Goal: Transaction & Acquisition: Purchase product/service

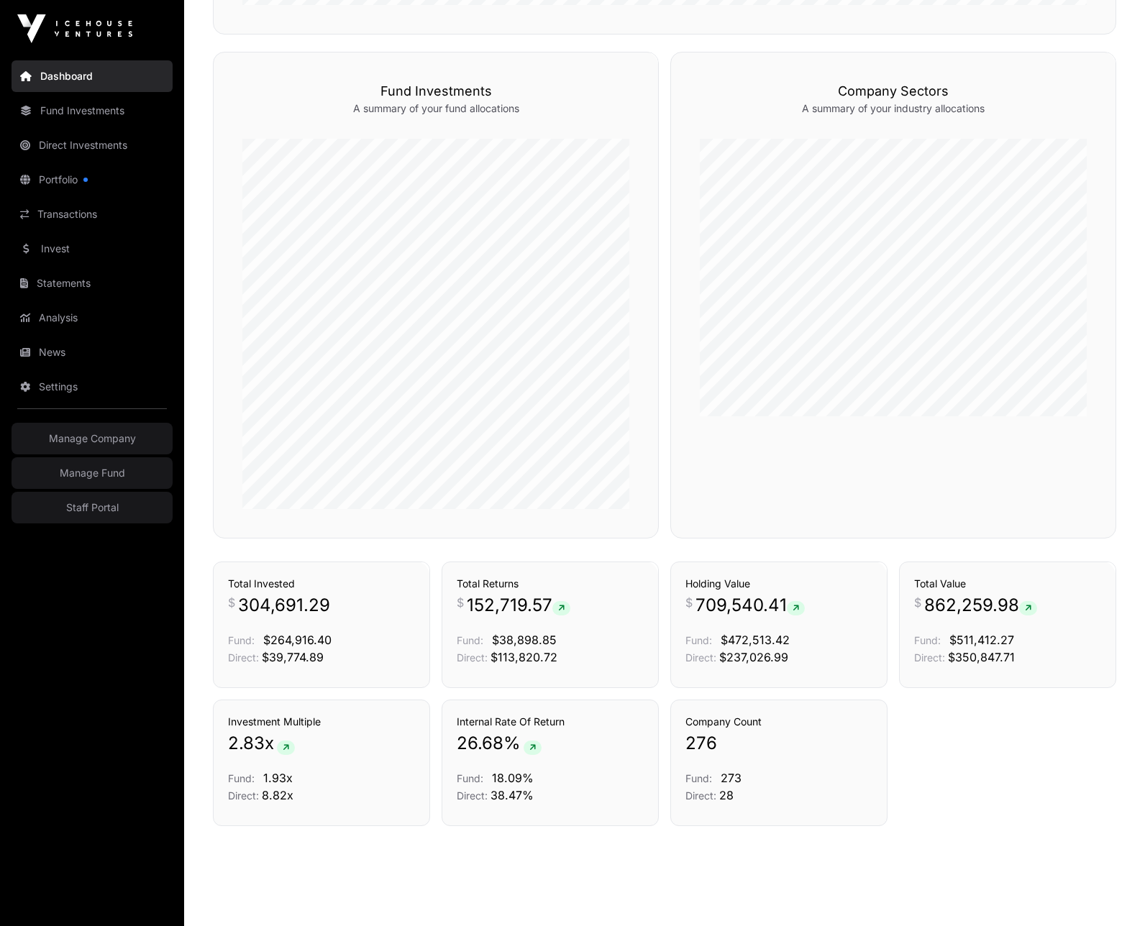
scroll to position [926, 0]
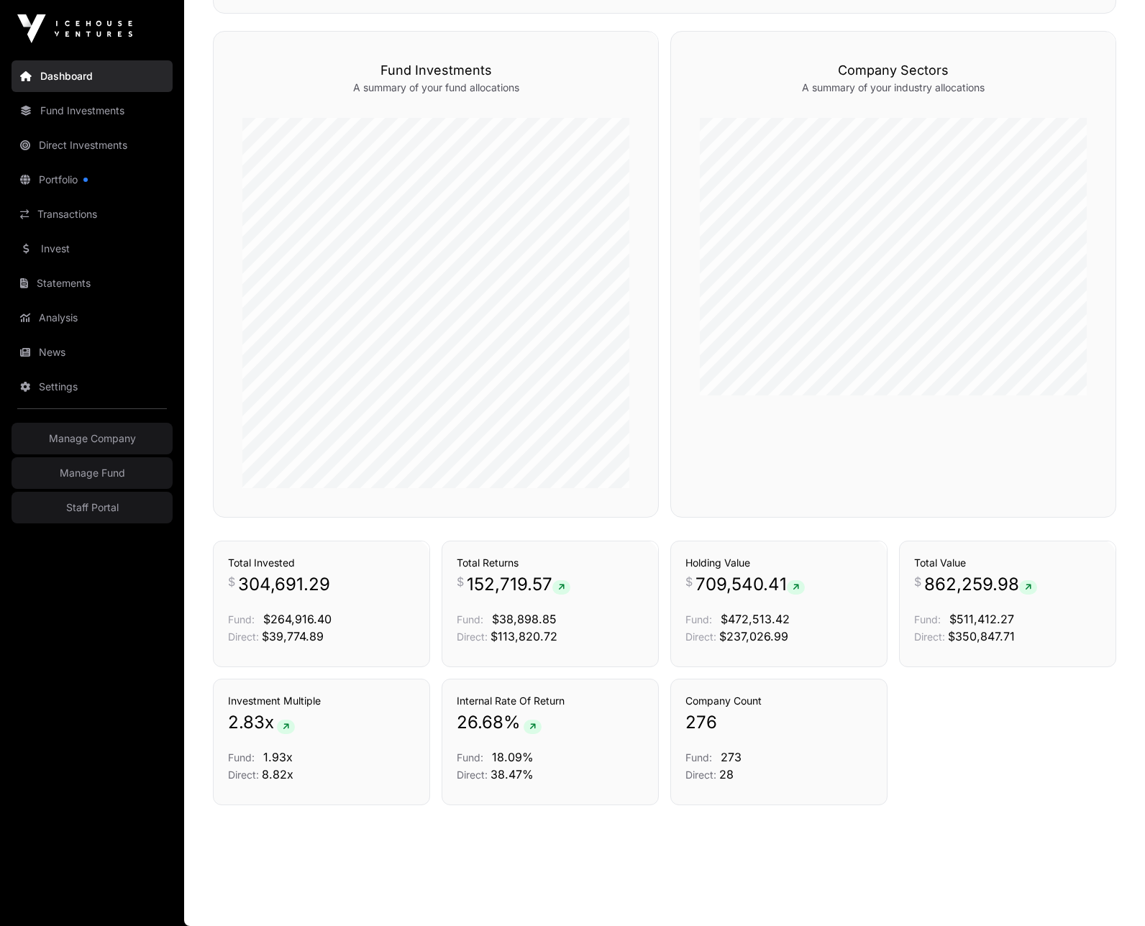
click at [65, 111] on link "Fund Investments" at bounding box center [92, 111] width 161 height 32
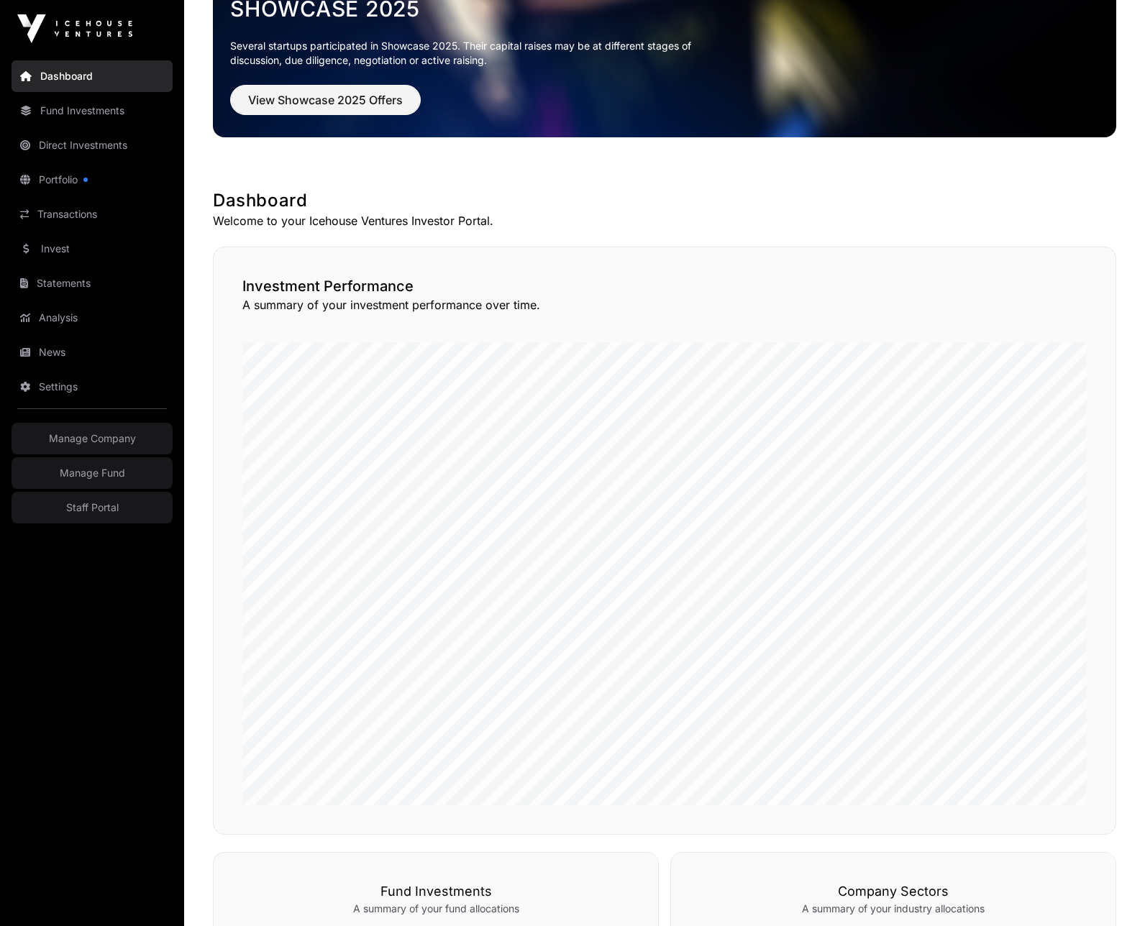
scroll to position [89, 0]
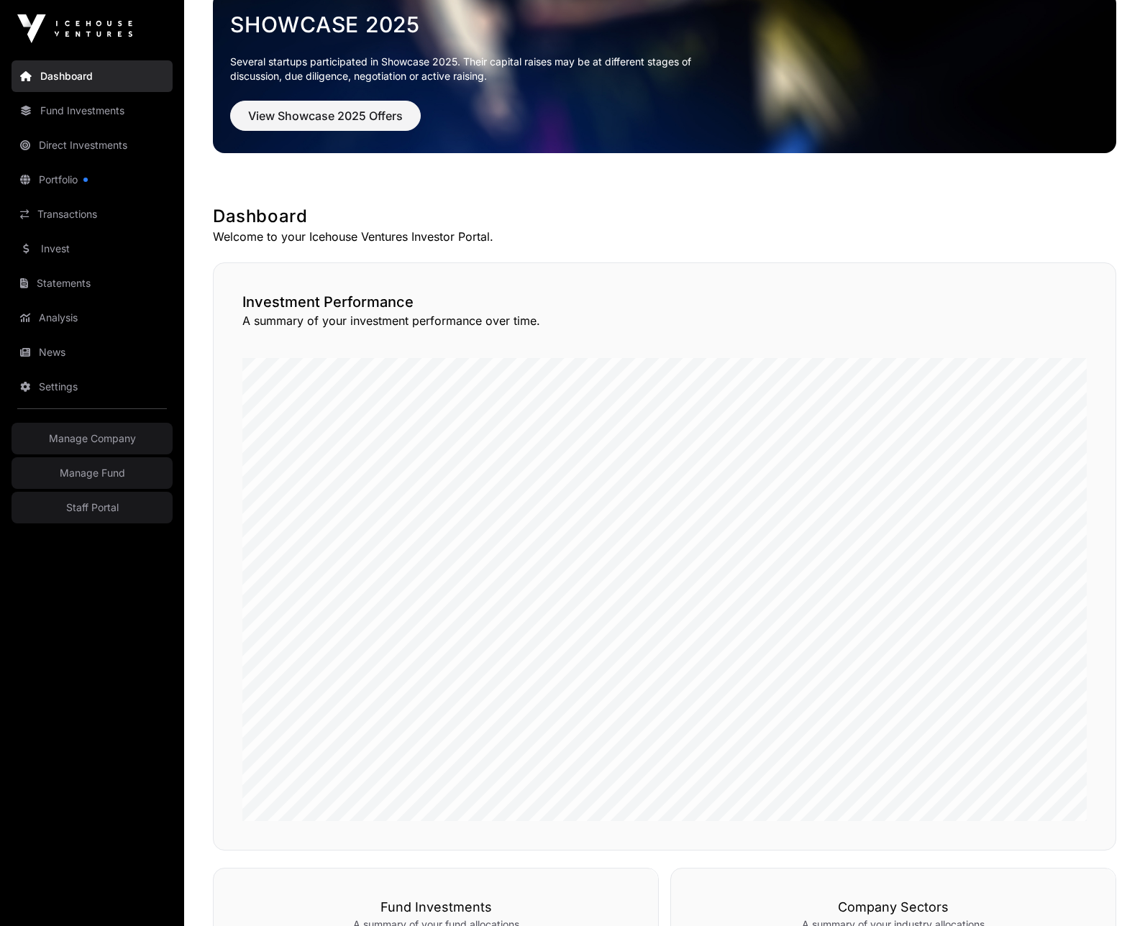
click at [63, 112] on link "Fund Investments" at bounding box center [92, 111] width 161 height 32
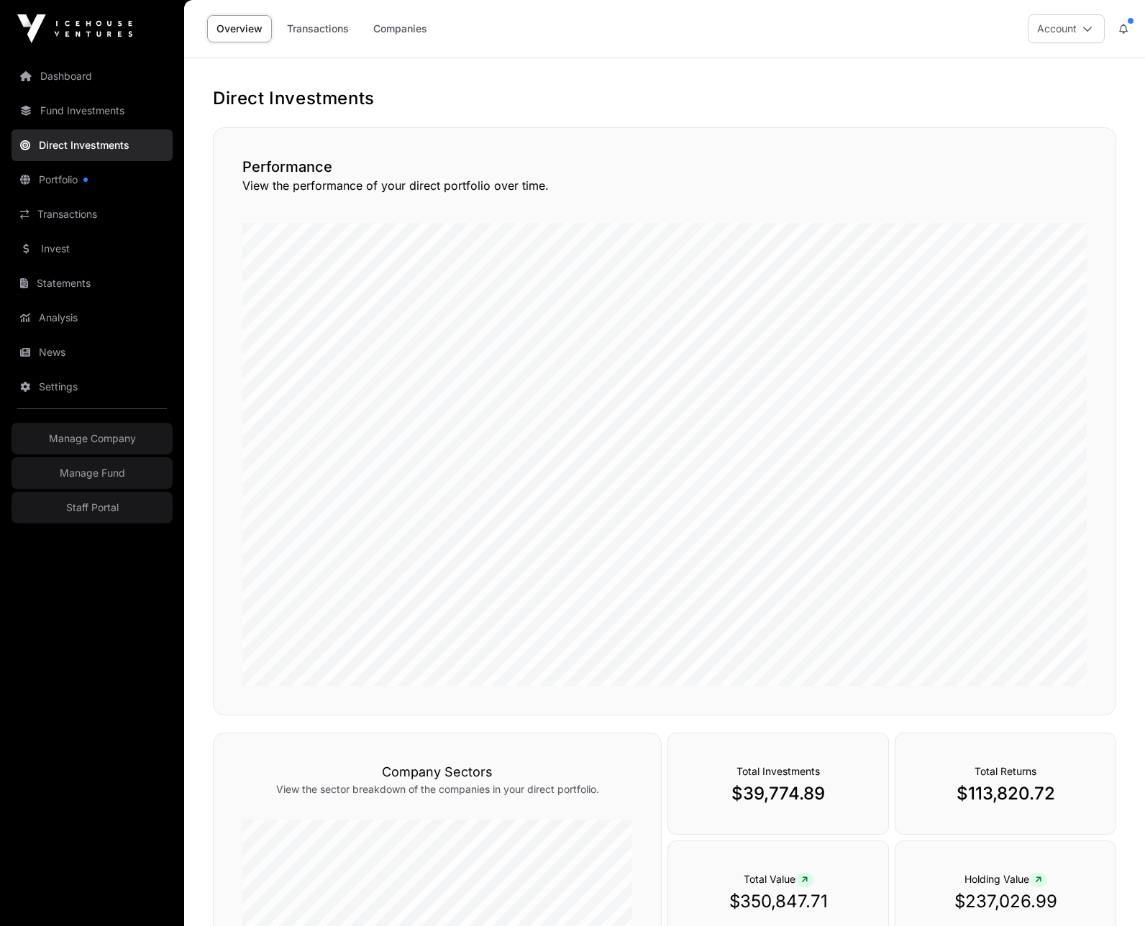
click at [401, 19] on link "Companies" at bounding box center [400, 28] width 73 height 27
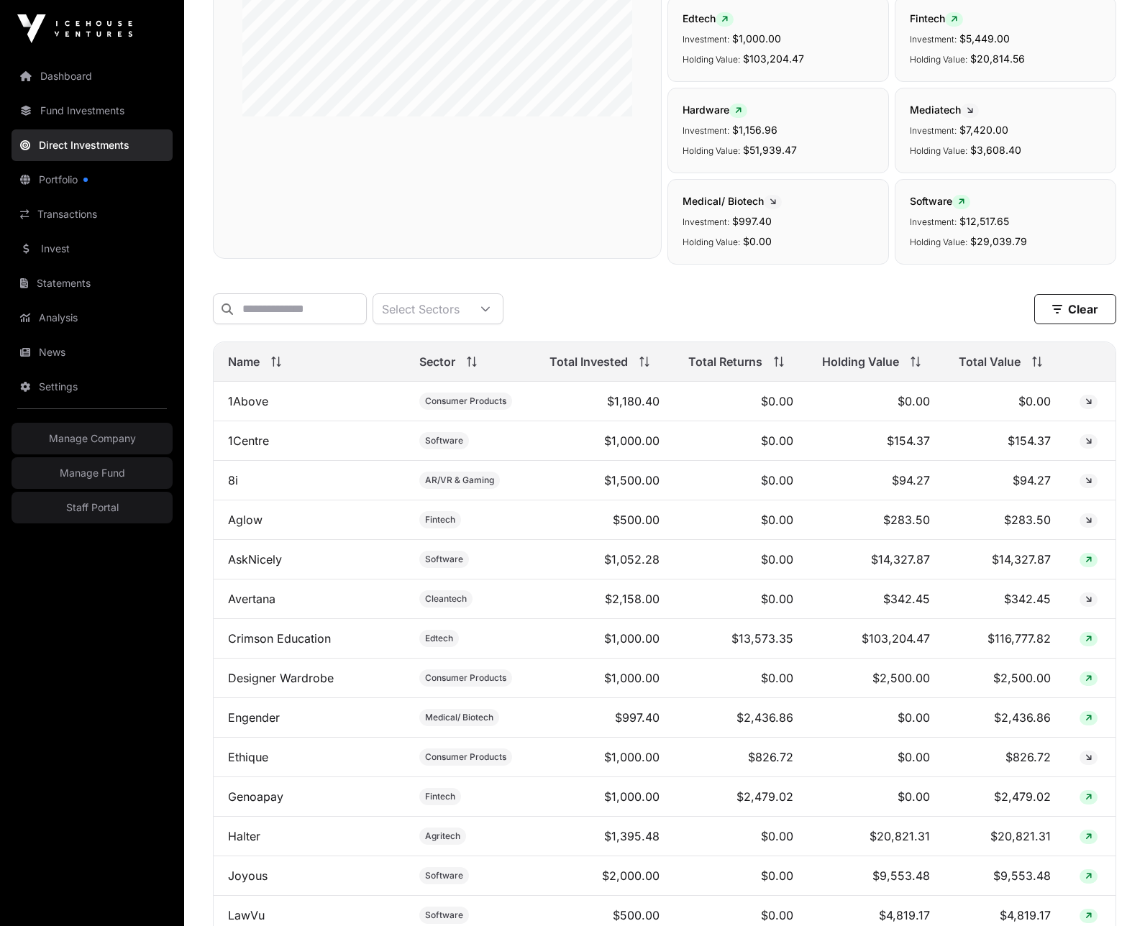
scroll to position [372, 0]
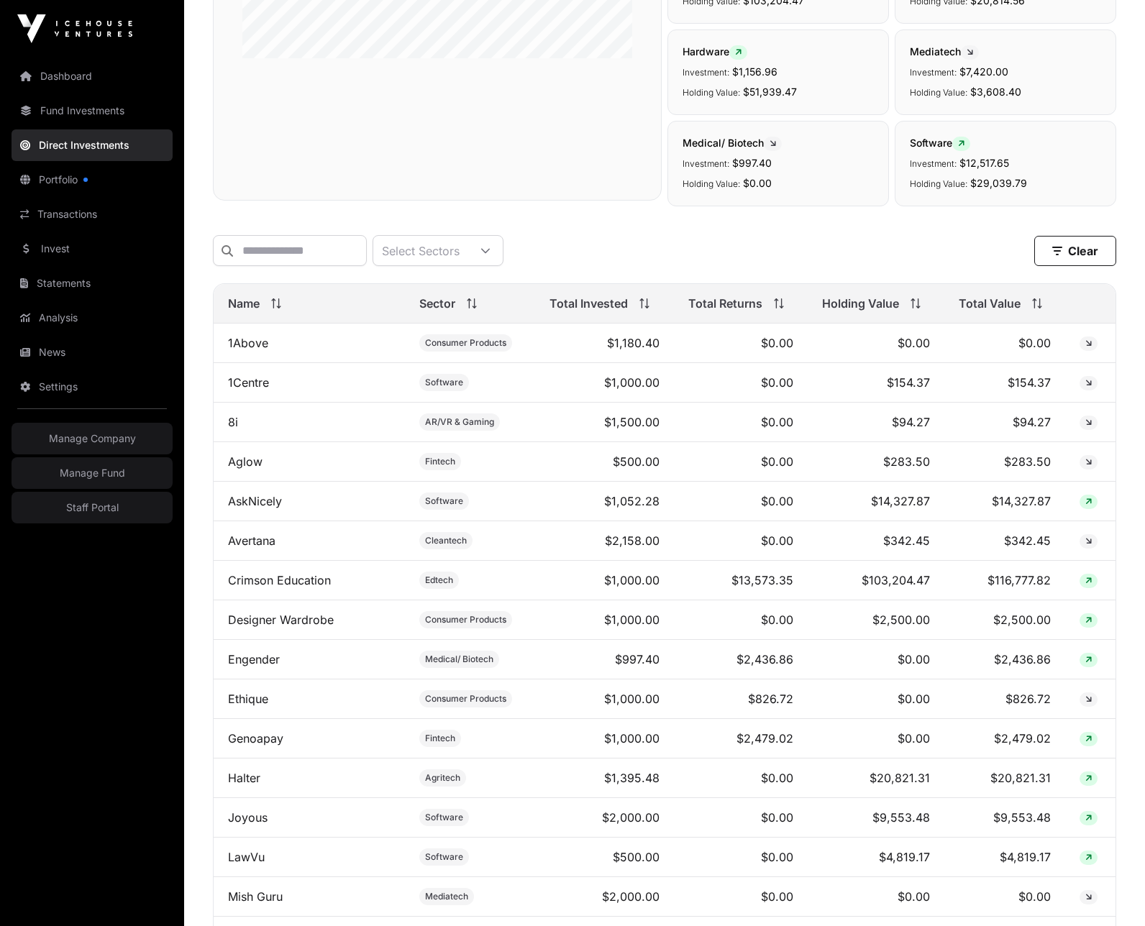
click at [284, 586] on link "Crimson Education" at bounding box center [279, 580] width 103 height 14
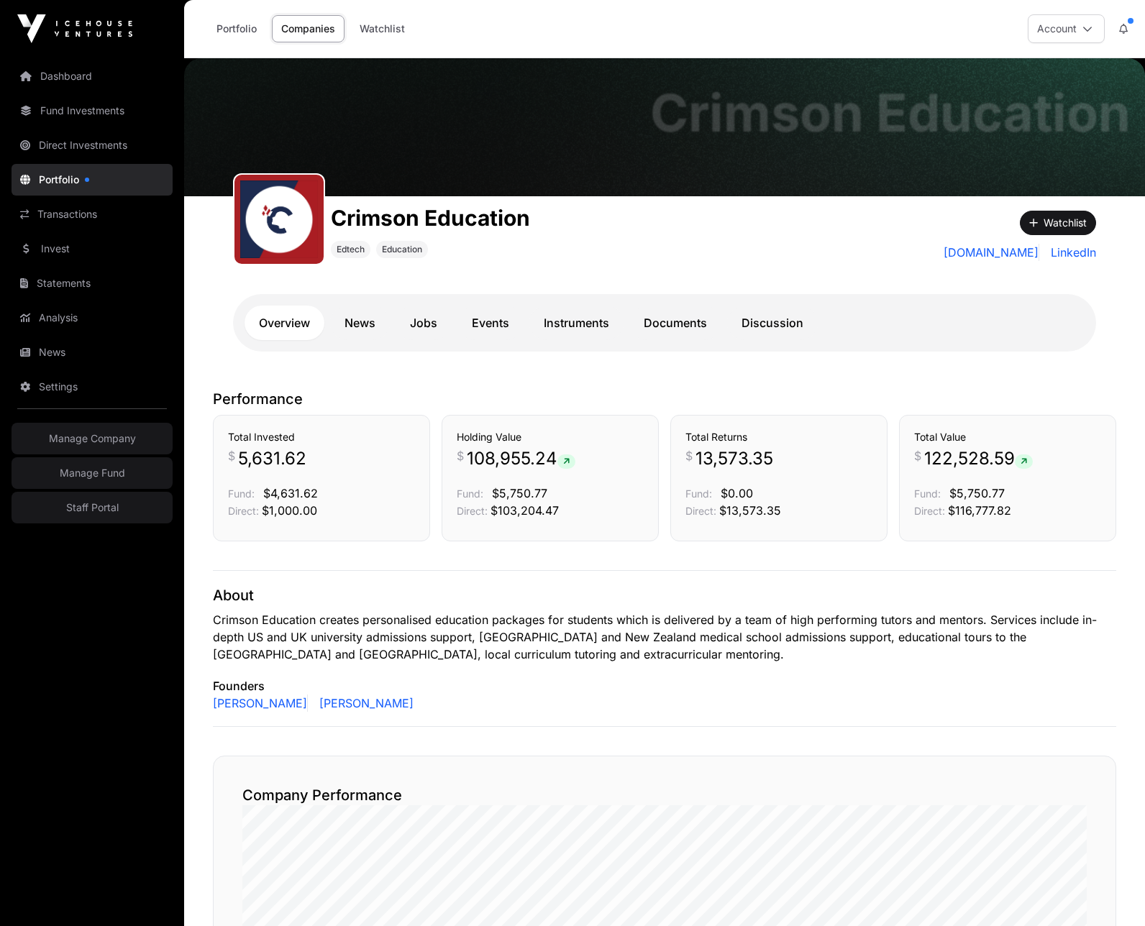
click at [701, 325] on link "Documents" at bounding box center [675, 323] width 92 height 35
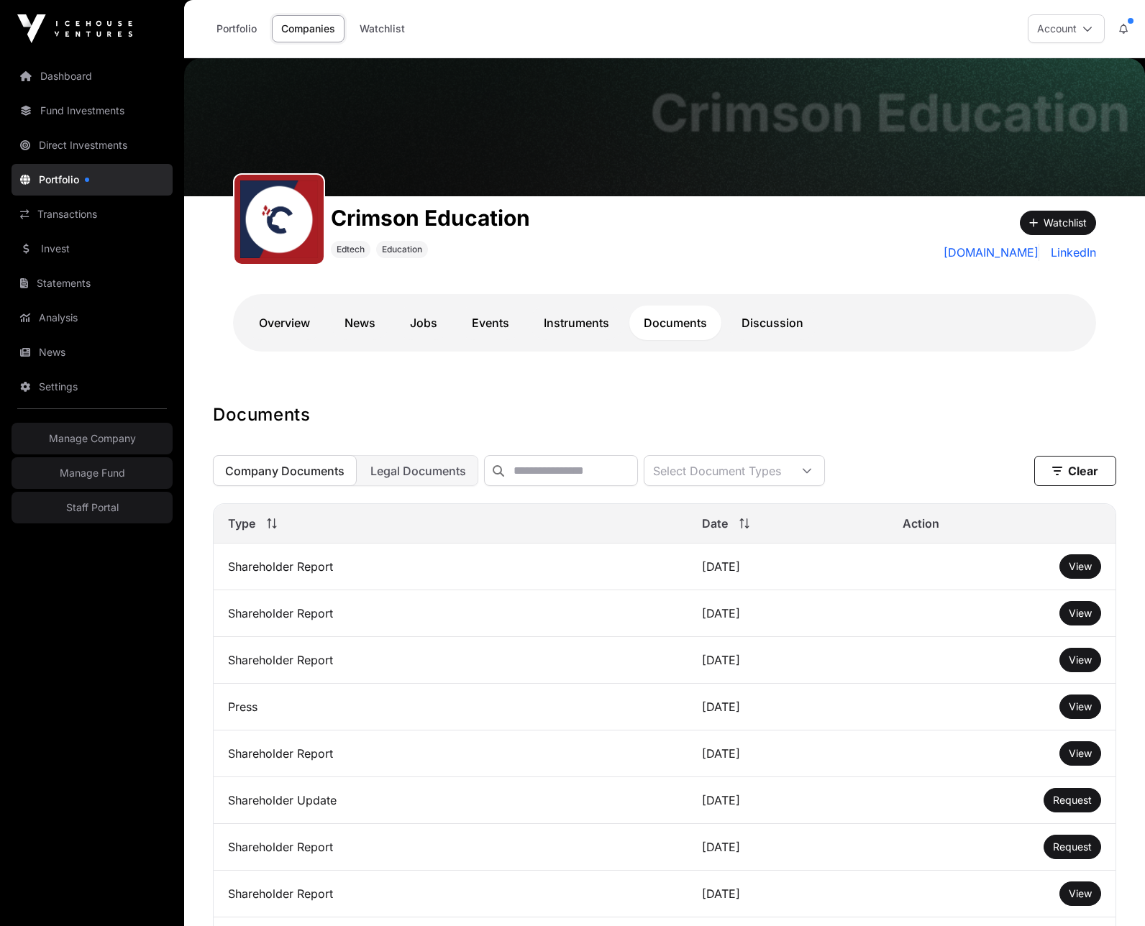
click at [575, 336] on link "Instruments" at bounding box center [576, 323] width 94 height 35
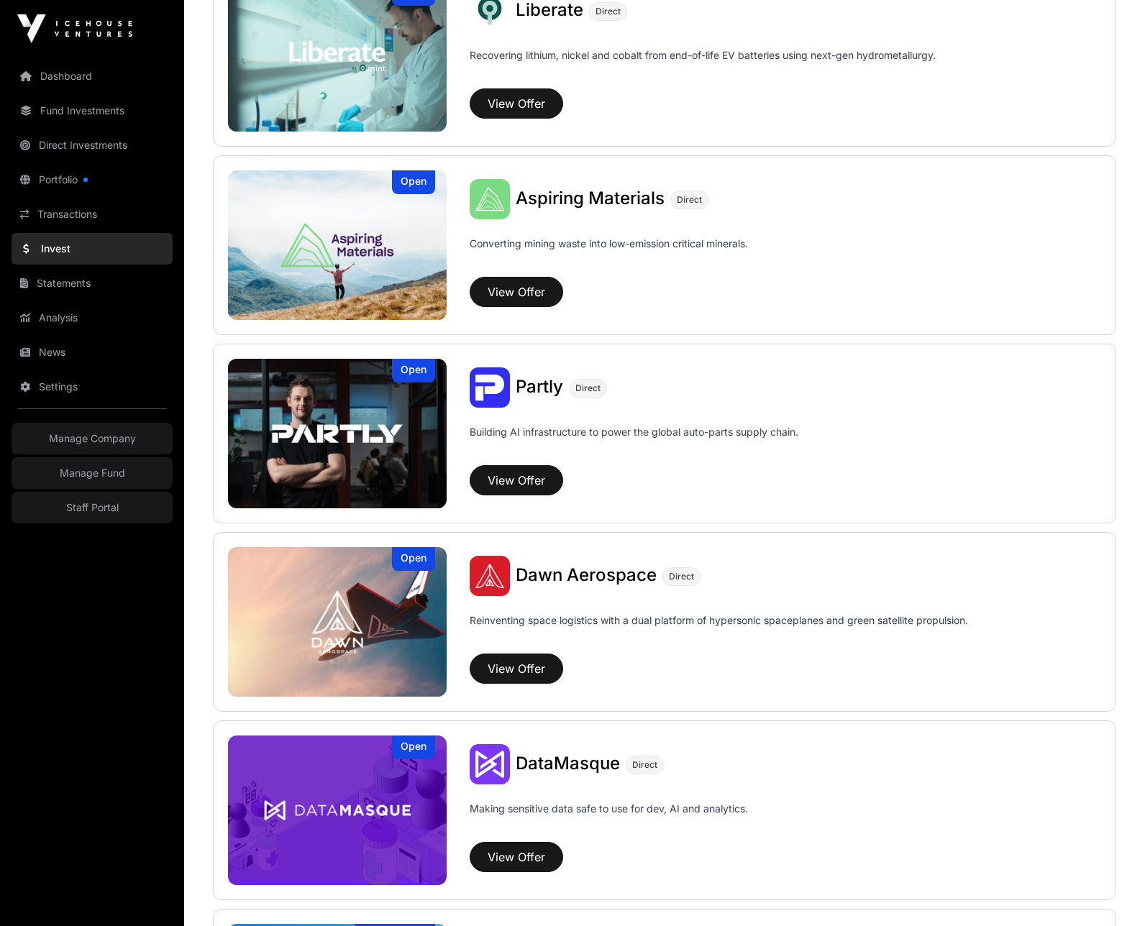
scroll to position [1223, 0]
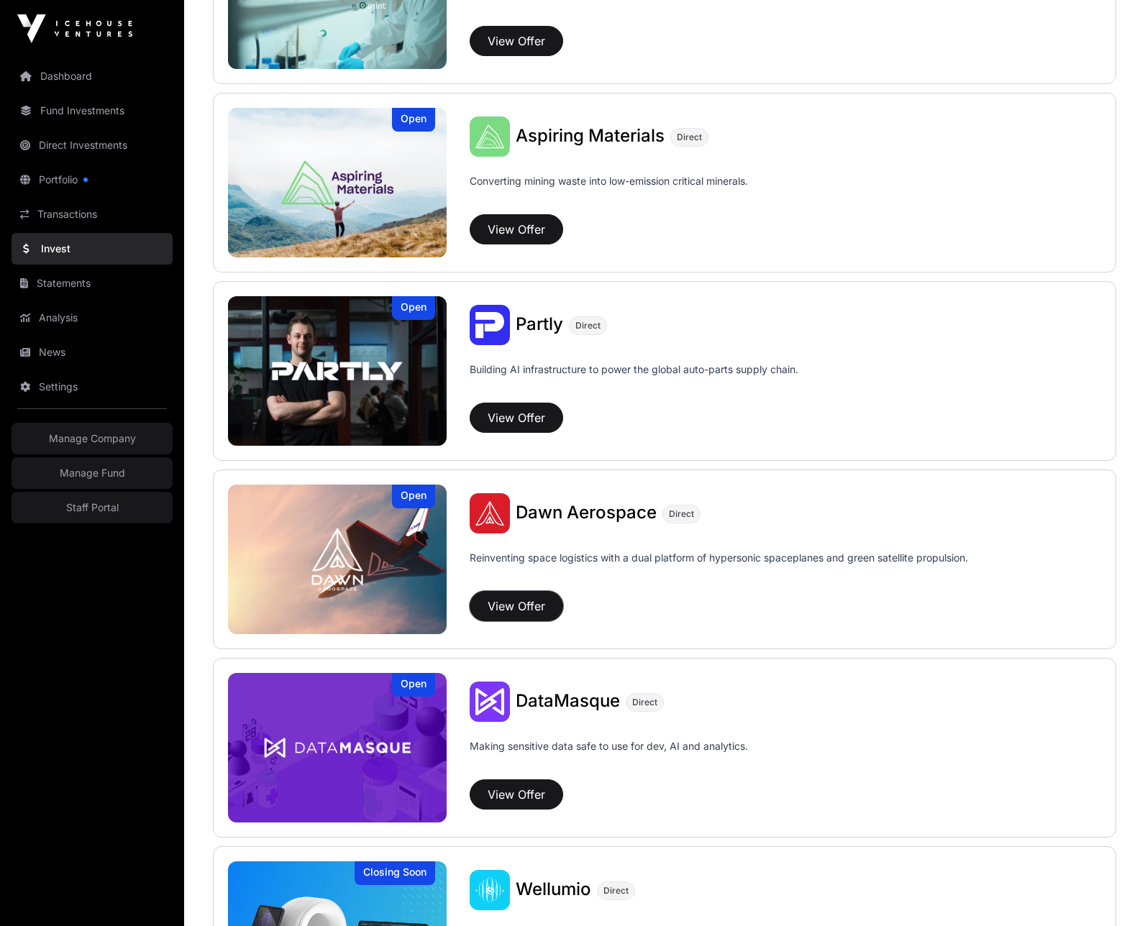
click at [519, 610] on button "View Offer" at bounding box center [517, 606] width 94 height 30
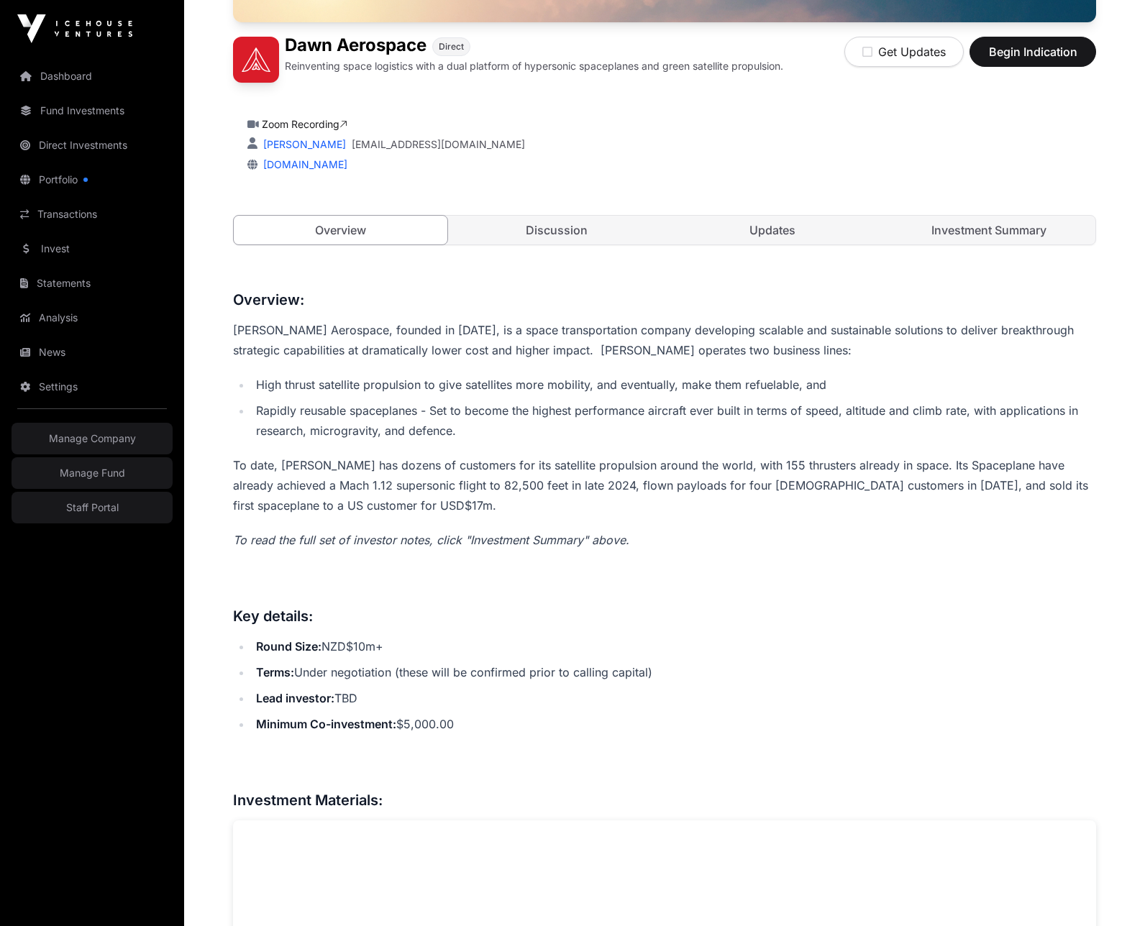
scroll to position [388, 0]
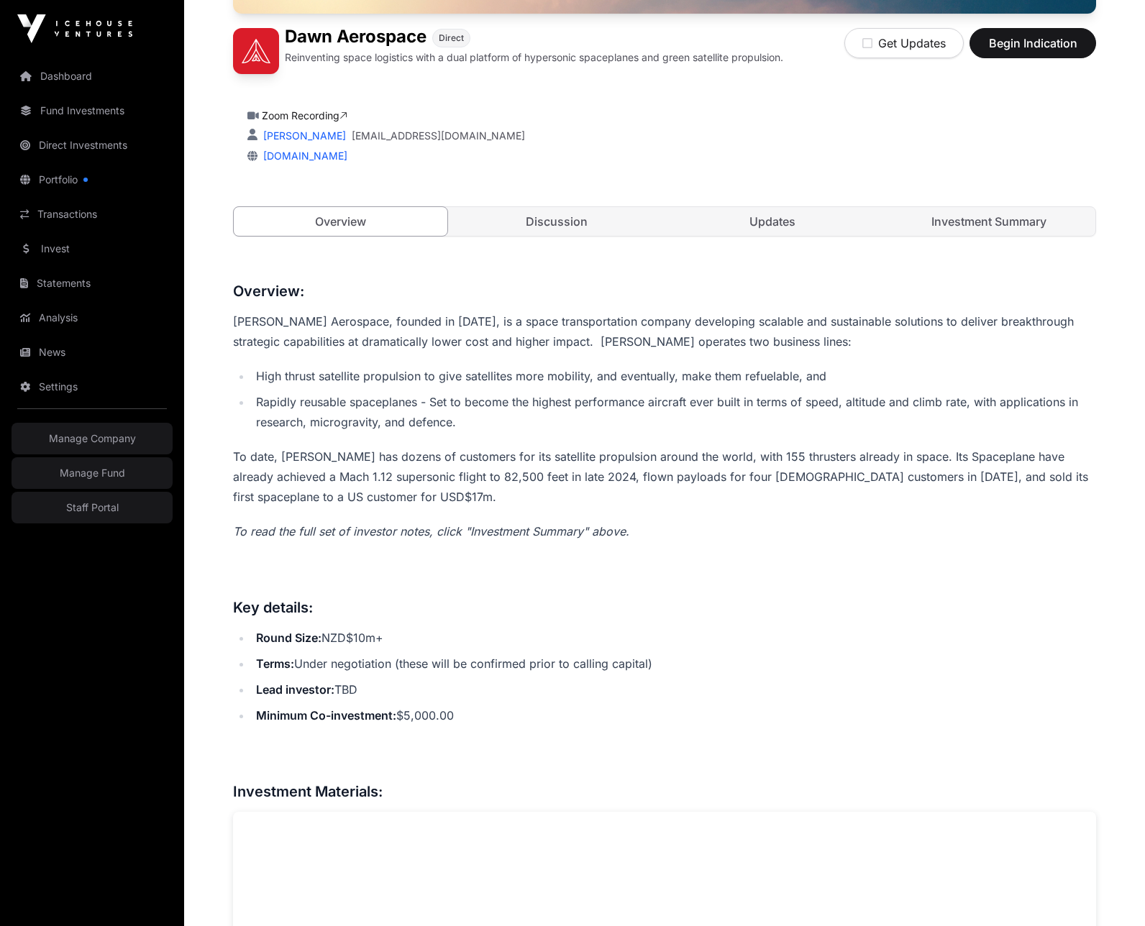
click at [949, 229] on link "Investment Summary" at bounding box center [990, 221] width 214 height 29
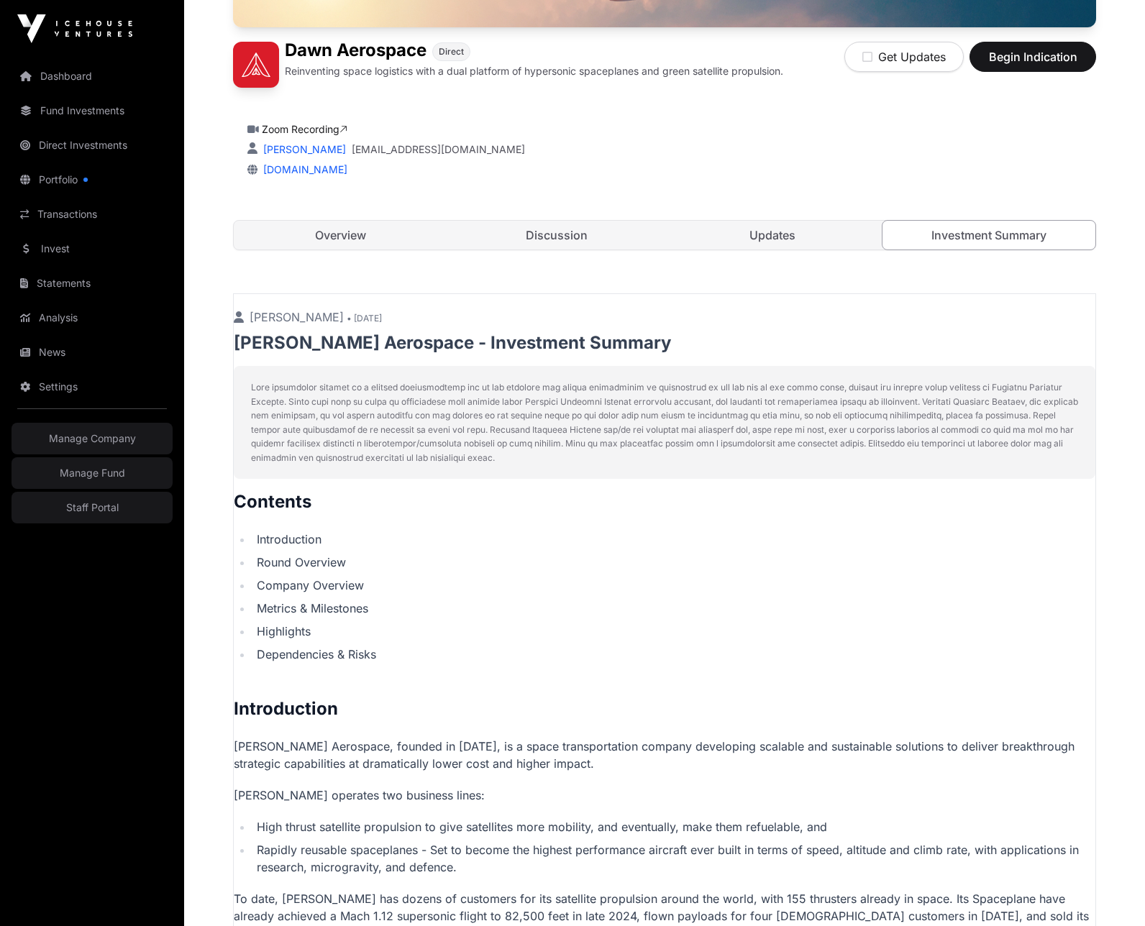
scroll to position [328, 0]
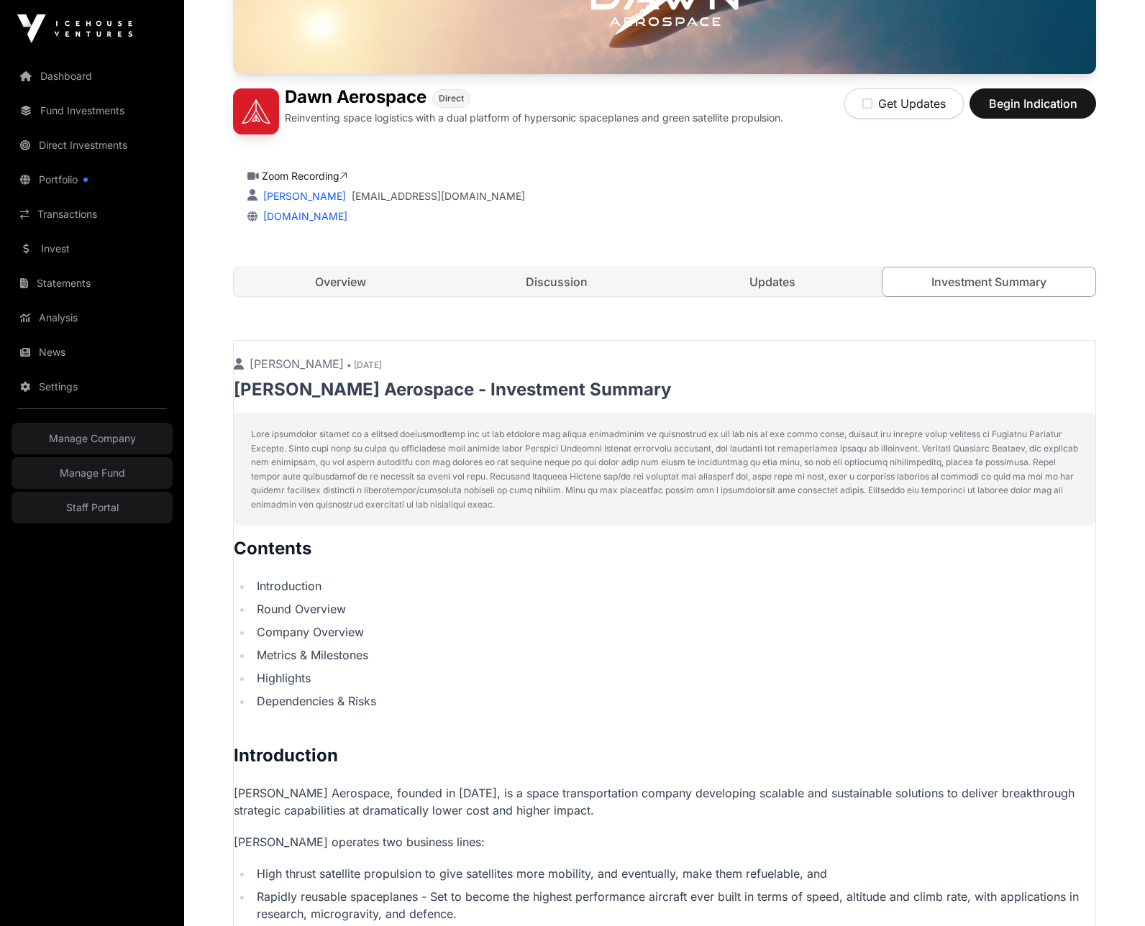
click at [325, 283] on link "Overview" at bounding box center [341, 282] width 214 height 29
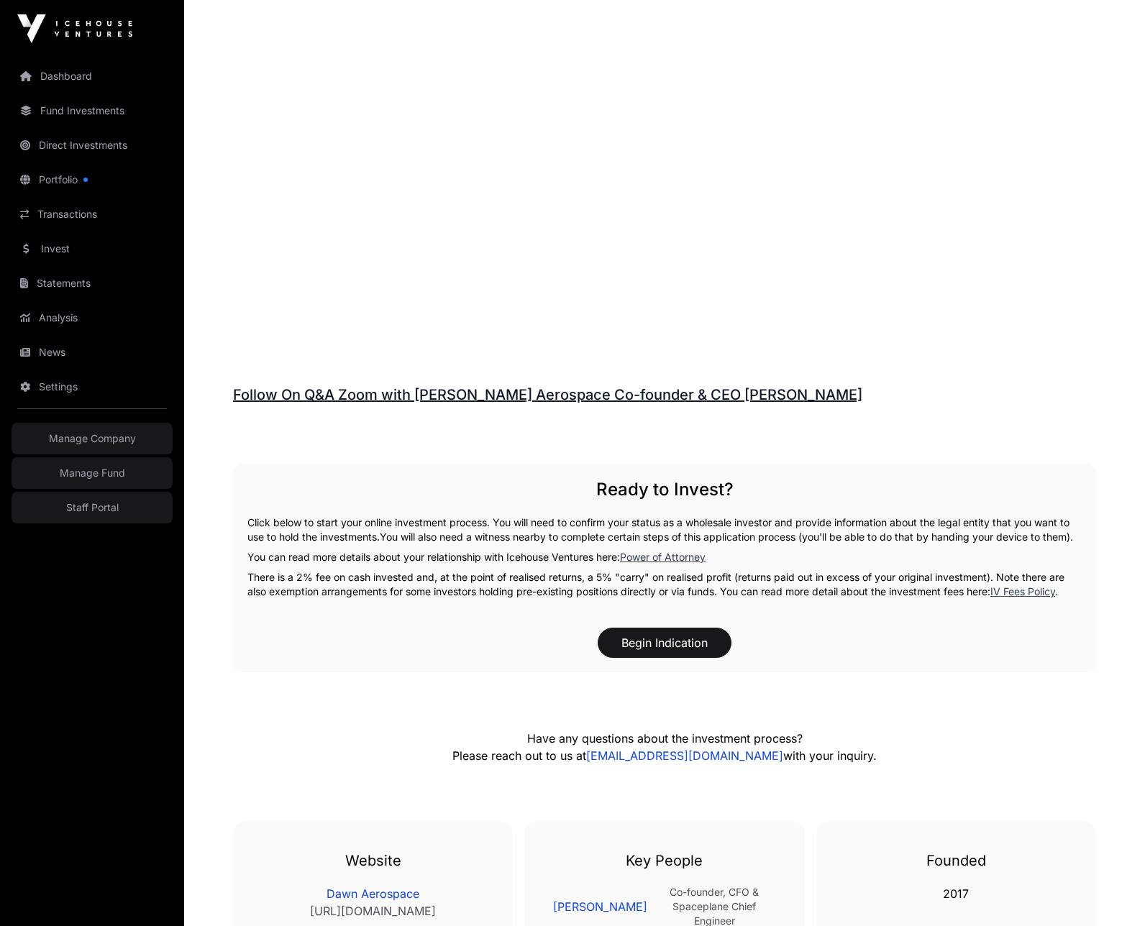
scroll to position [1995, 0]
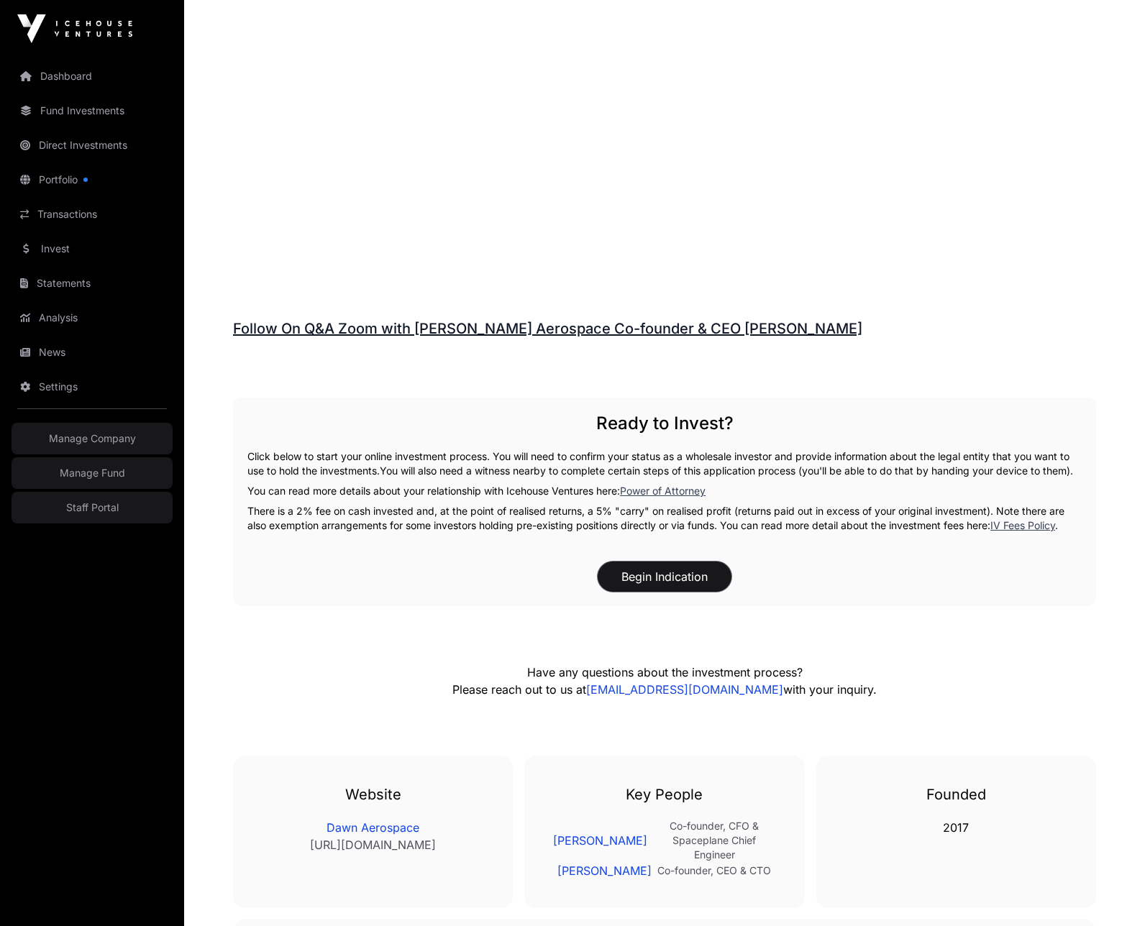
click at [661, 588] on button "Begin Indication" at bounding box center [665, 577] width 134 height 30
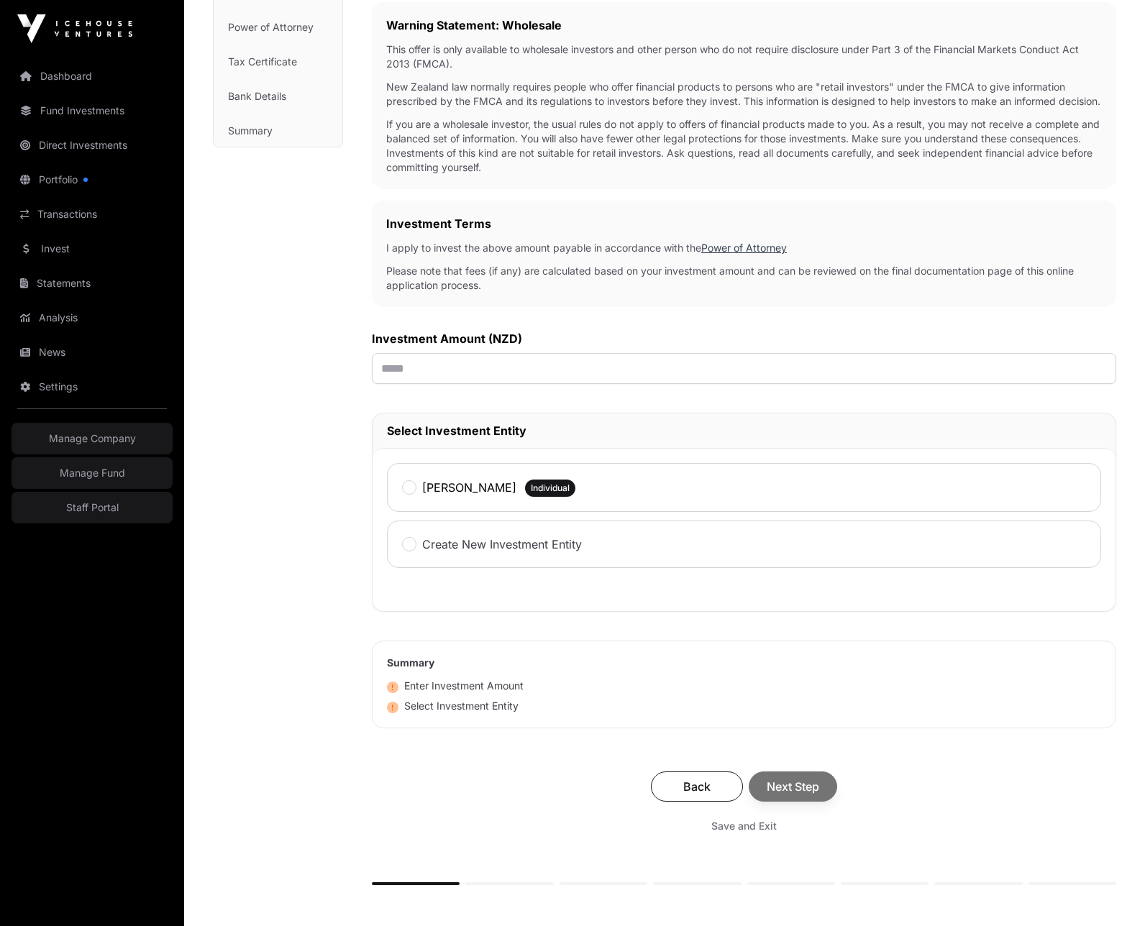
scroll to position [245, 0]
click at [434, 385] on input "text" at bounding box center [744, 369] width 744 height 31
type input "******"
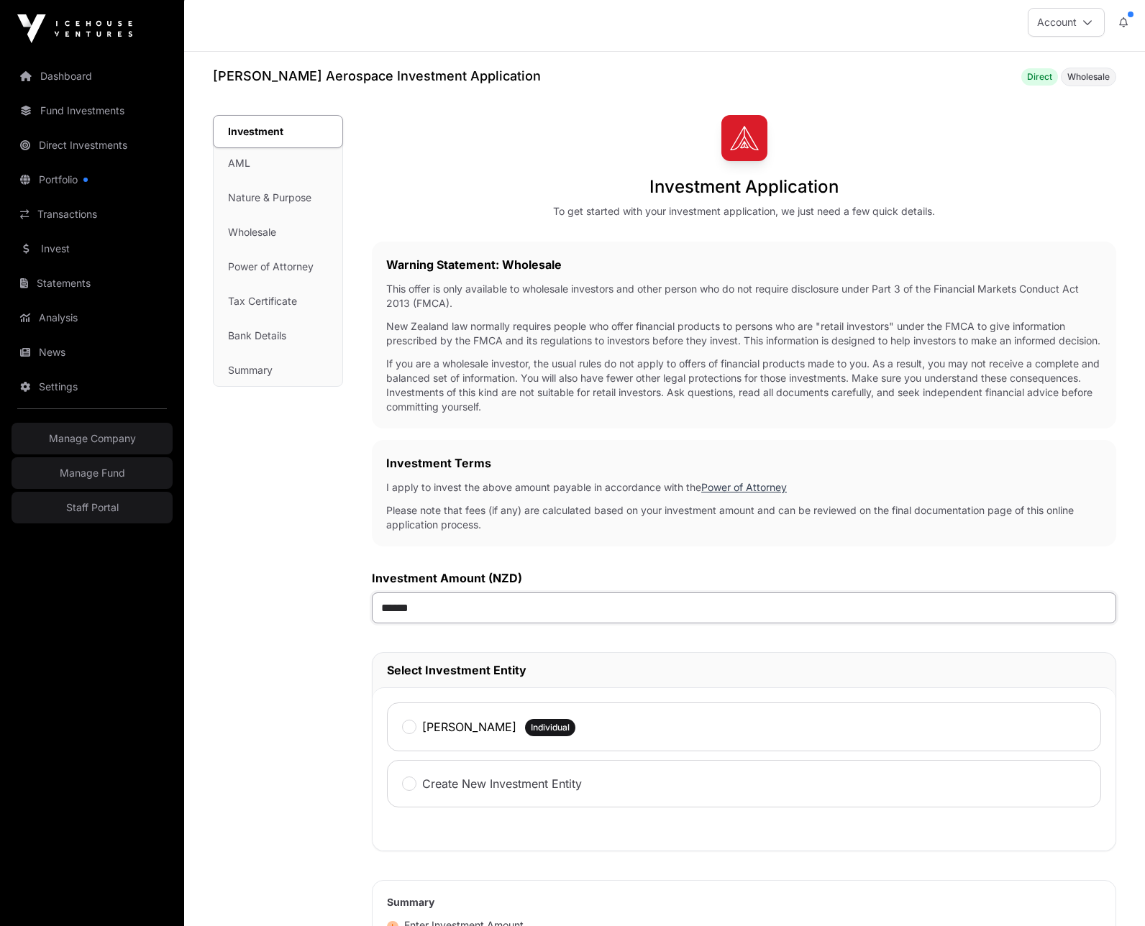
scroll to position [0, 0]
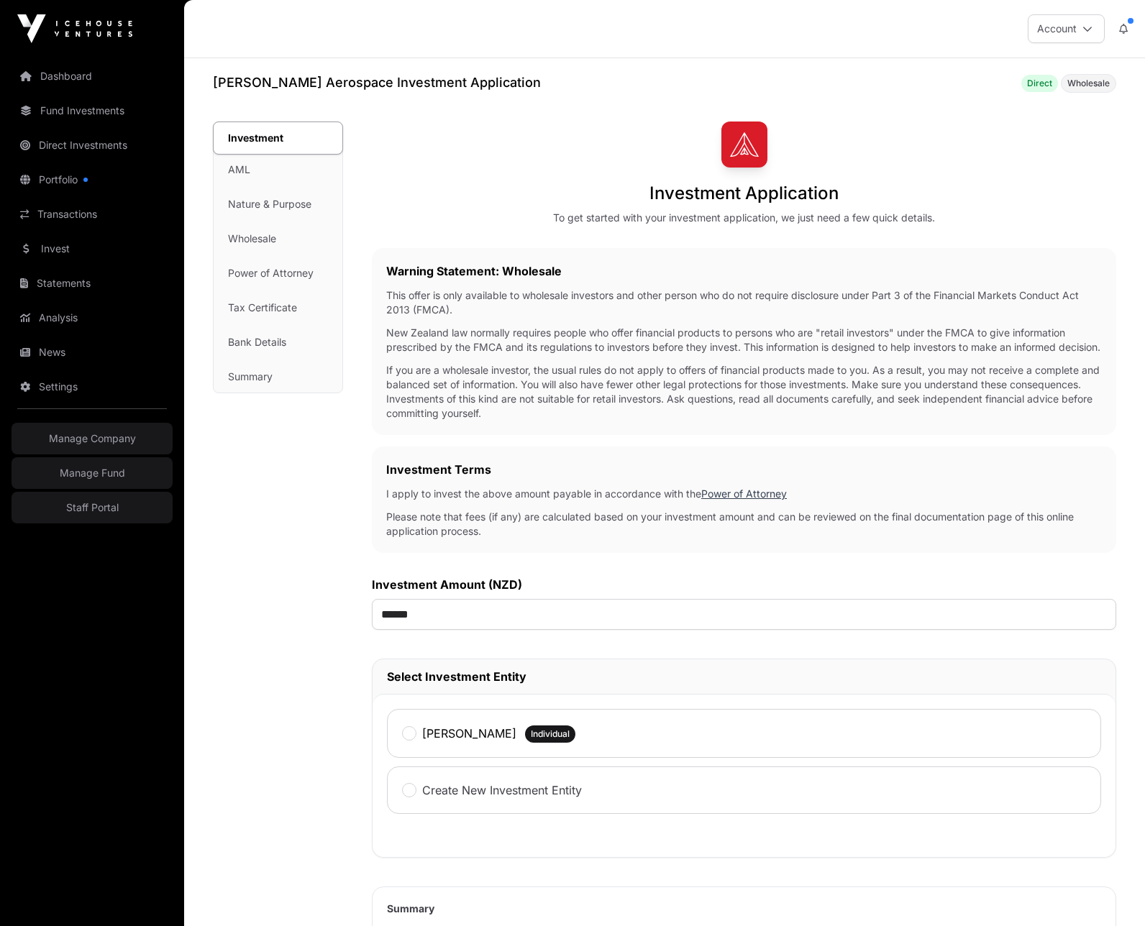
click at [45, 69] on link "Dashboard" at bounding box center [92, 76] width 161 height 32
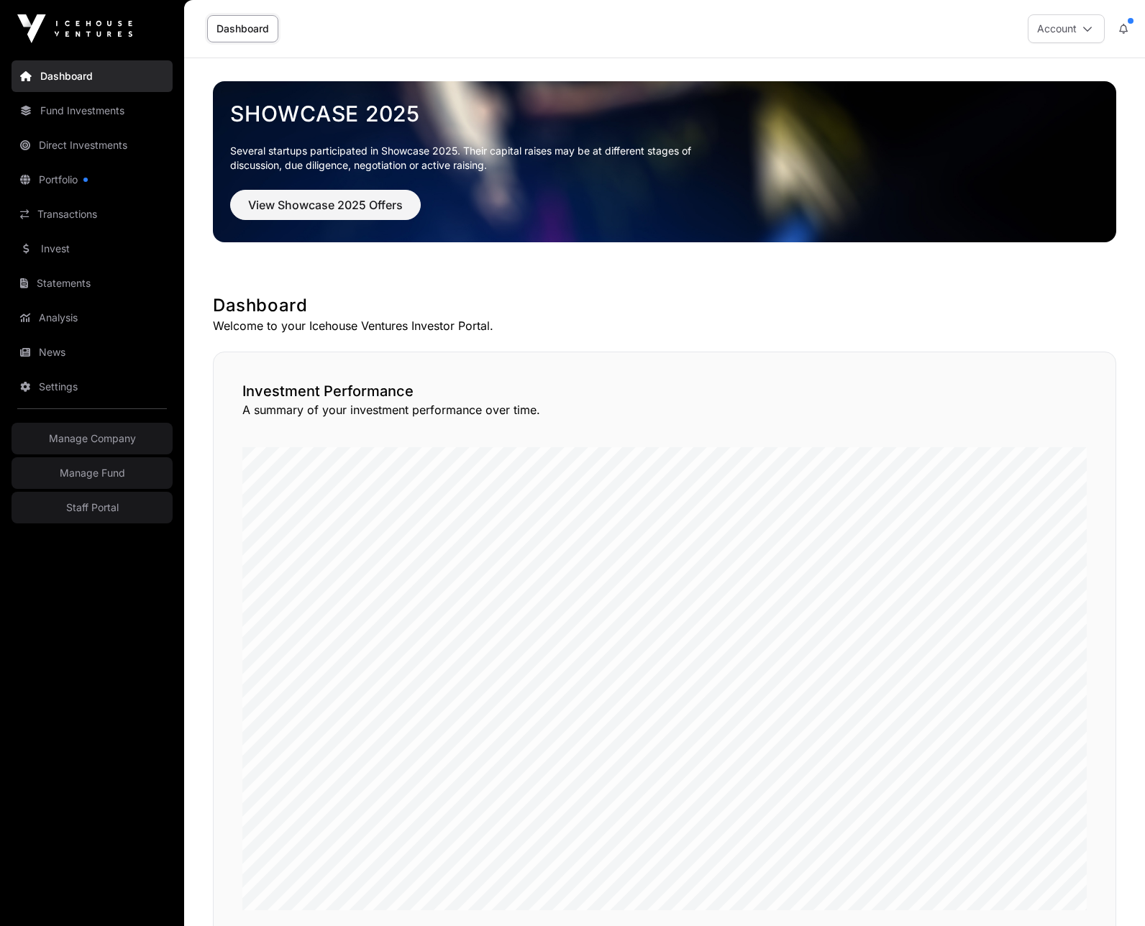
click at [108, 510] on link "Staff Portal" at bounding box center [92, 508] width 161 height 32
